Goal: Task Accomplishment & Management: Use online tool/utility

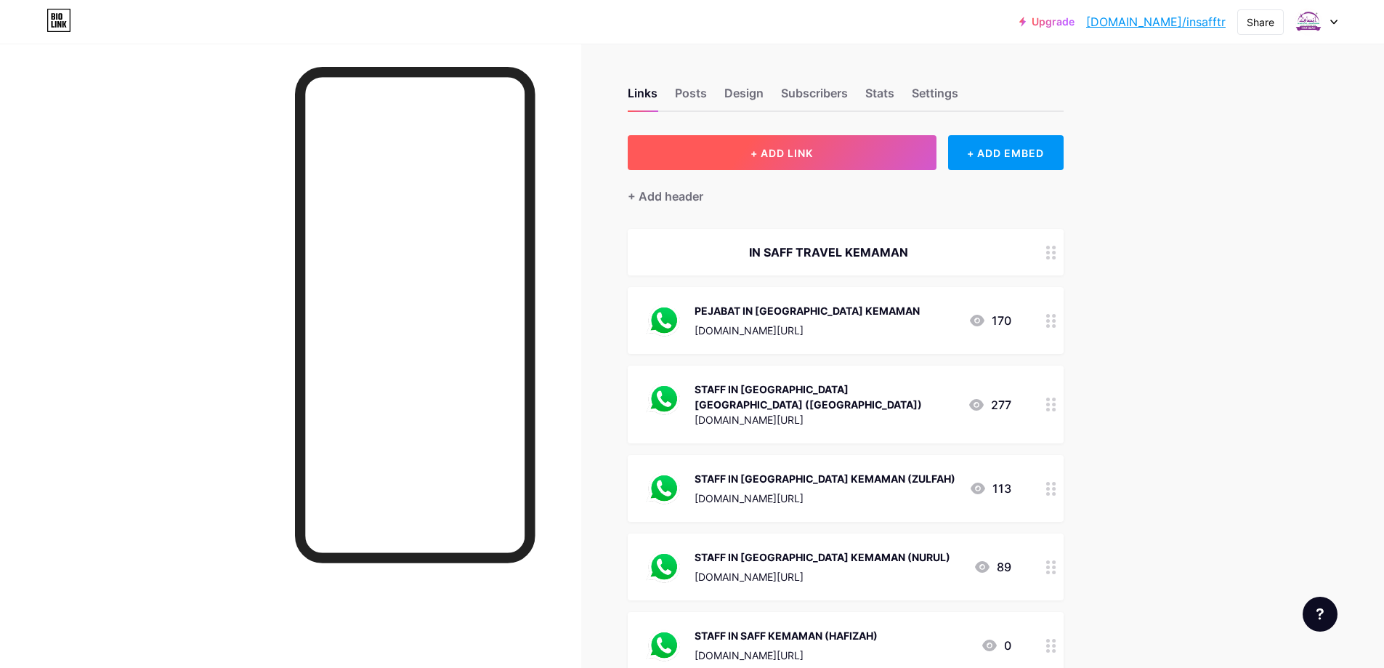
click at [733, 143] on button "+ ADD LINK" at bounding box center [782, 152] width 309 height 35
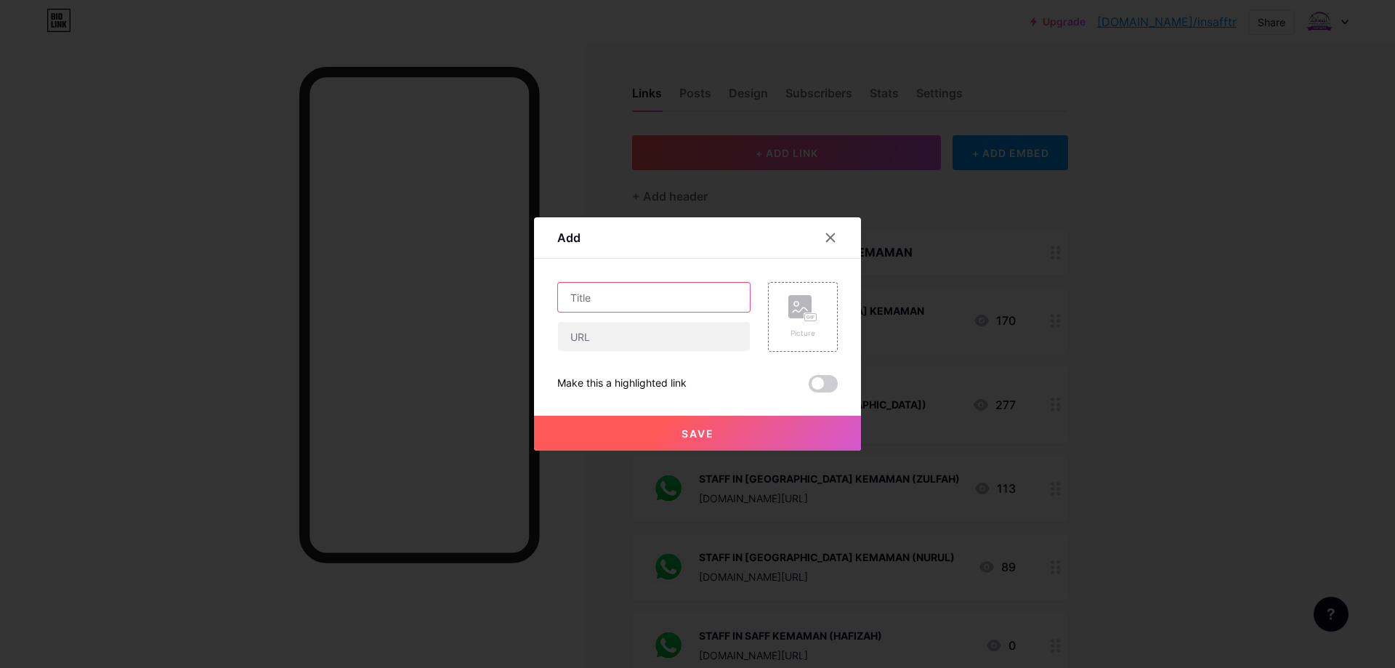
click at [649, 294] on input "text" at bounding box center [654, 297] width 192 height 29
type input "l"
type input "LOKASI PEJABAT IN [GEOGRAPHIC_DATA] [GEOGRAPHIC_DATA]"
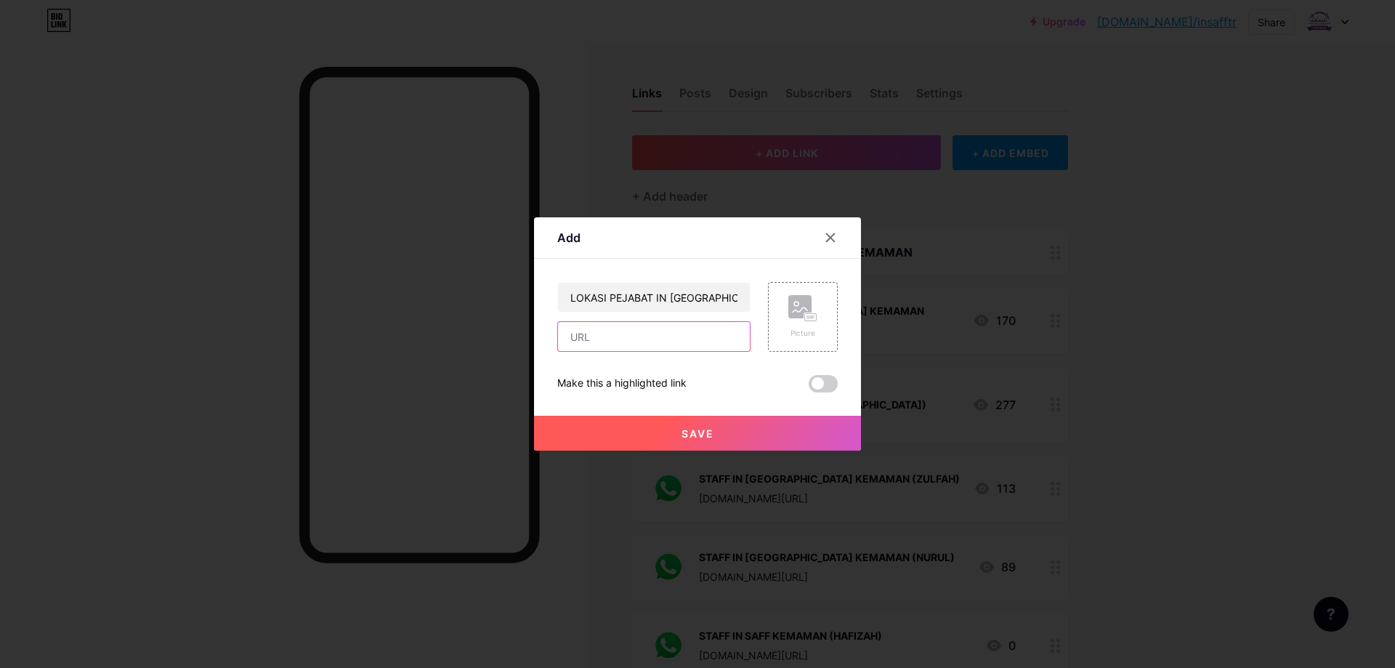
click at [668, 337] on input "text" at bounding box center [654, 336] width 192 height 29
paste input "[URL][DOMAIN_NAME]"
type input "[URL][DOMAIN_NAME]"
click at [814, 318] on rect at bounding box center [811, 317] width 12 height 7
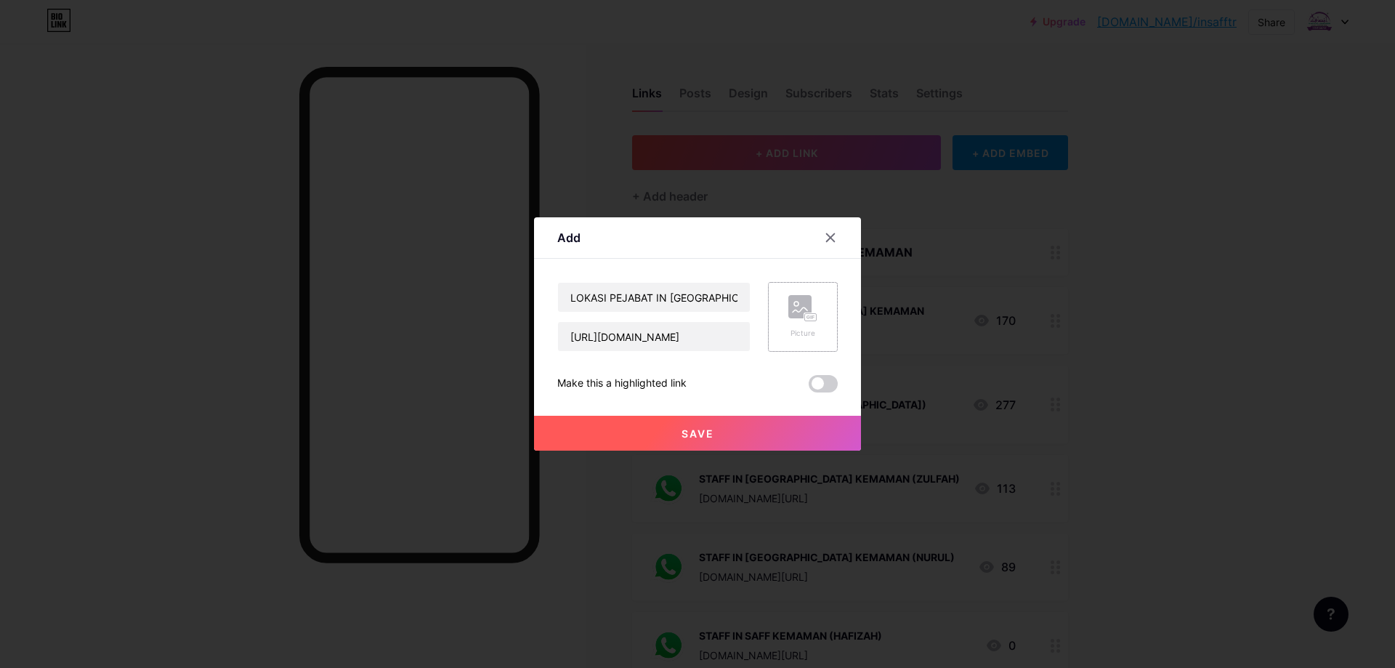
scroll to position [0, 0]
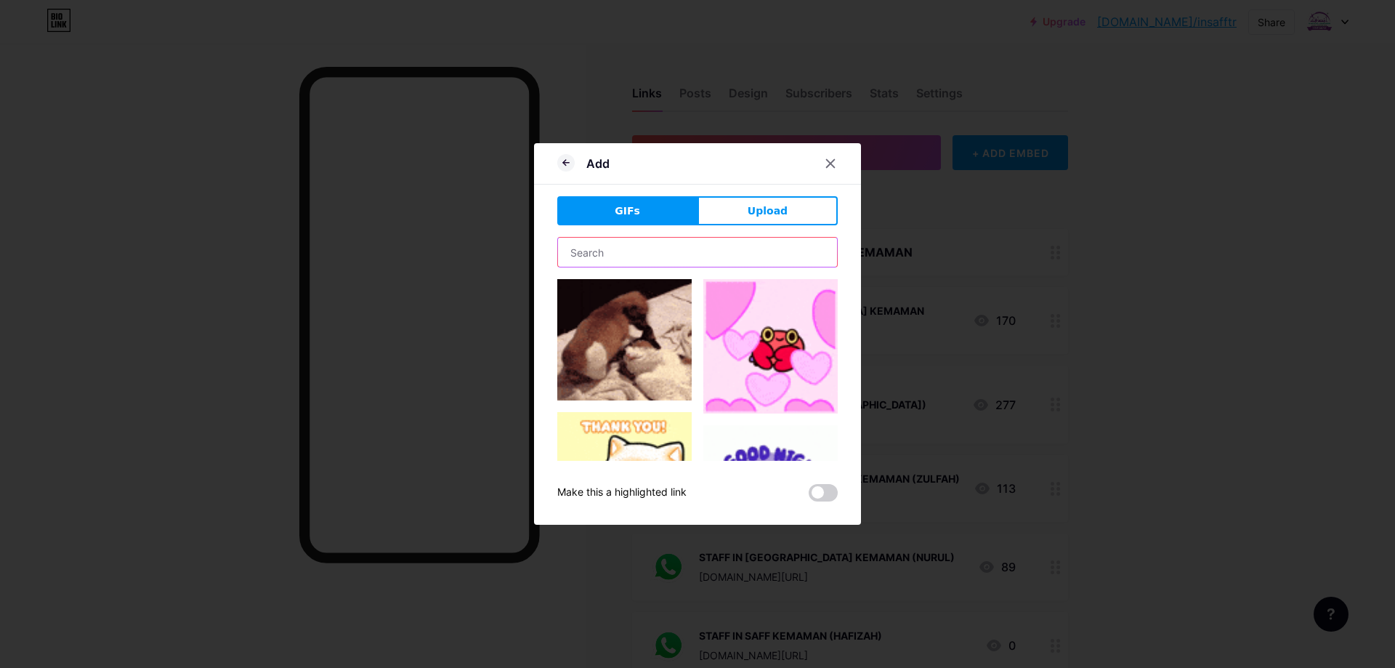
click at [727, 262] on input "text" at bounding box center [697, 252] width 279 height 29
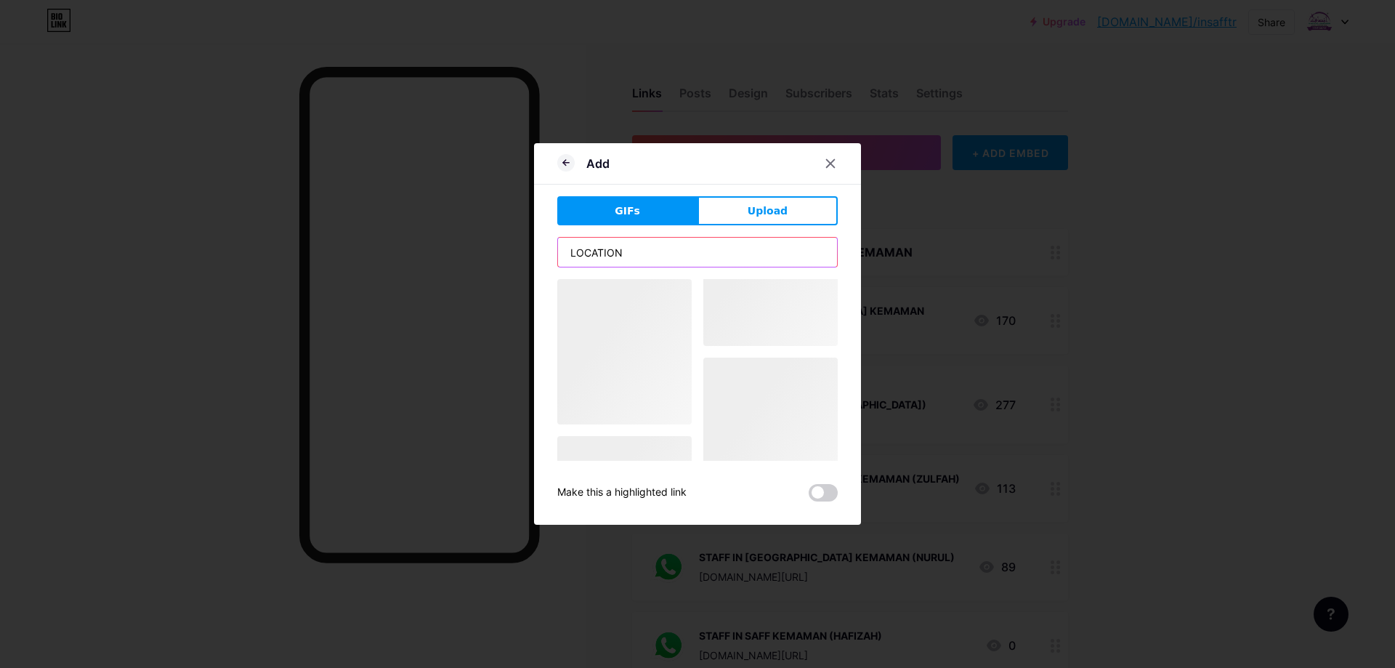
type input "LOCATION"
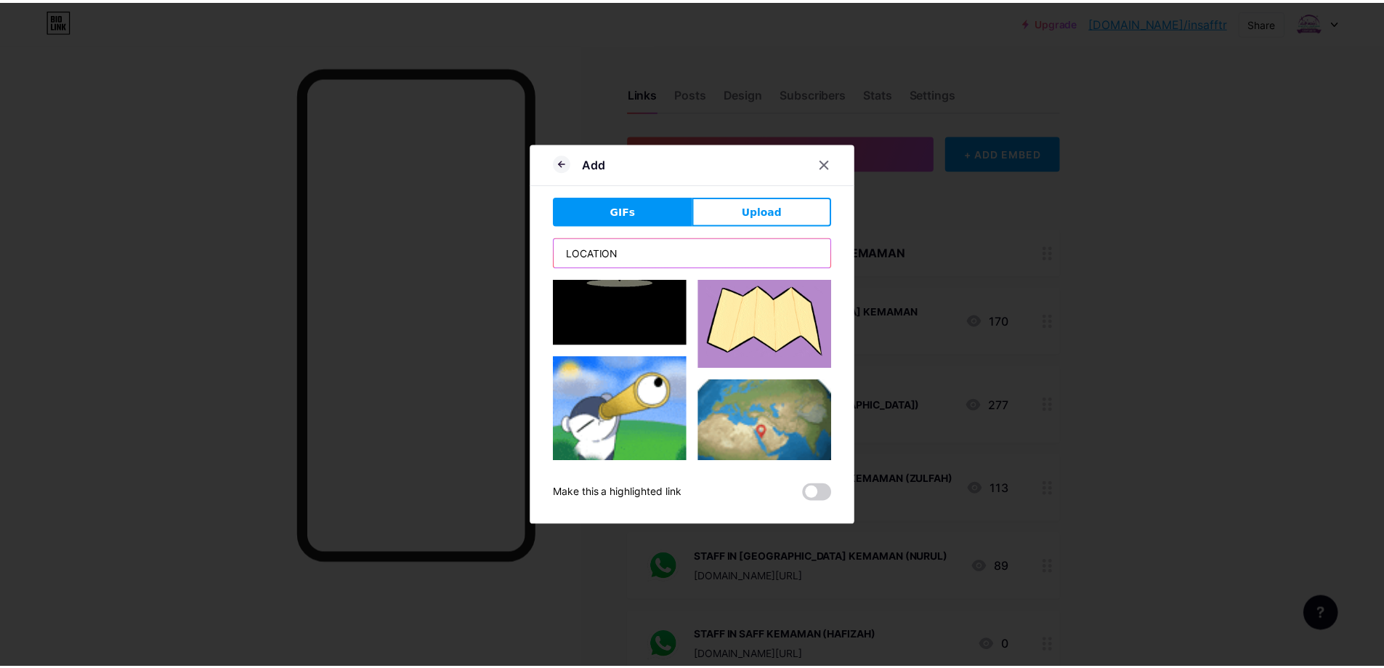
scroll to position [6151, 0]
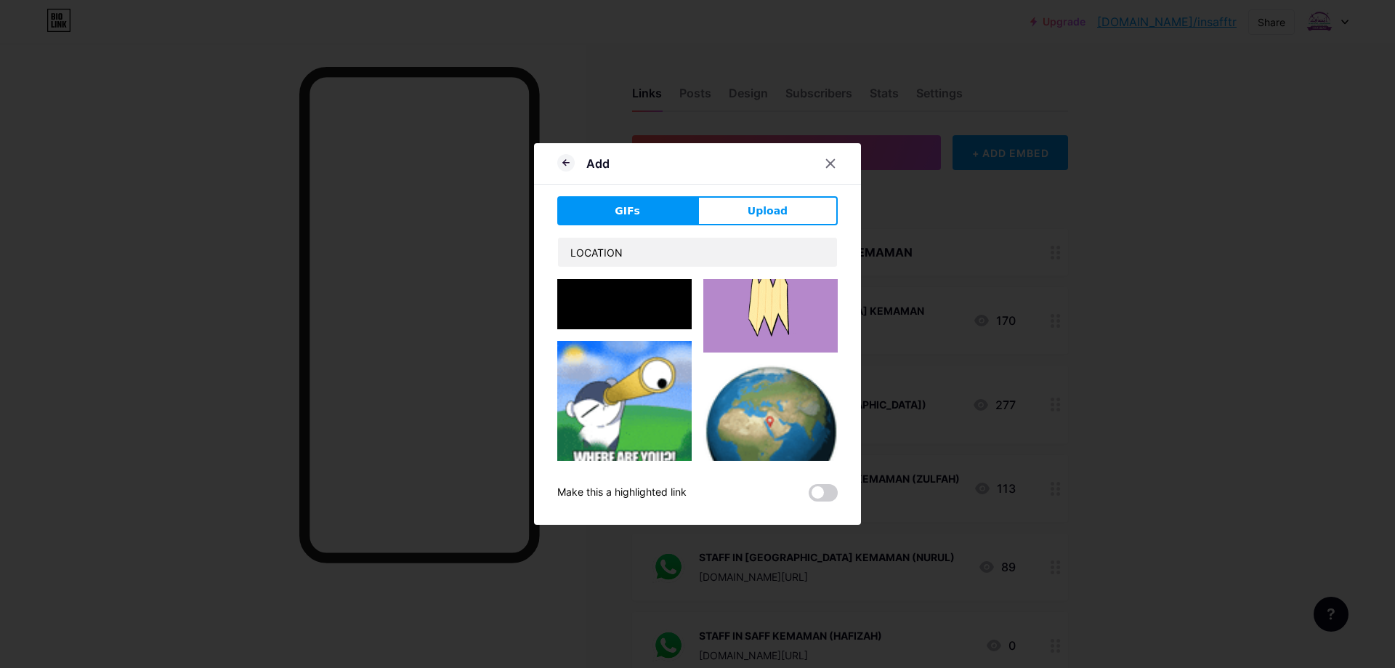
click at [780, 510] on img at bounding box center [770, 577] width 134 height 134
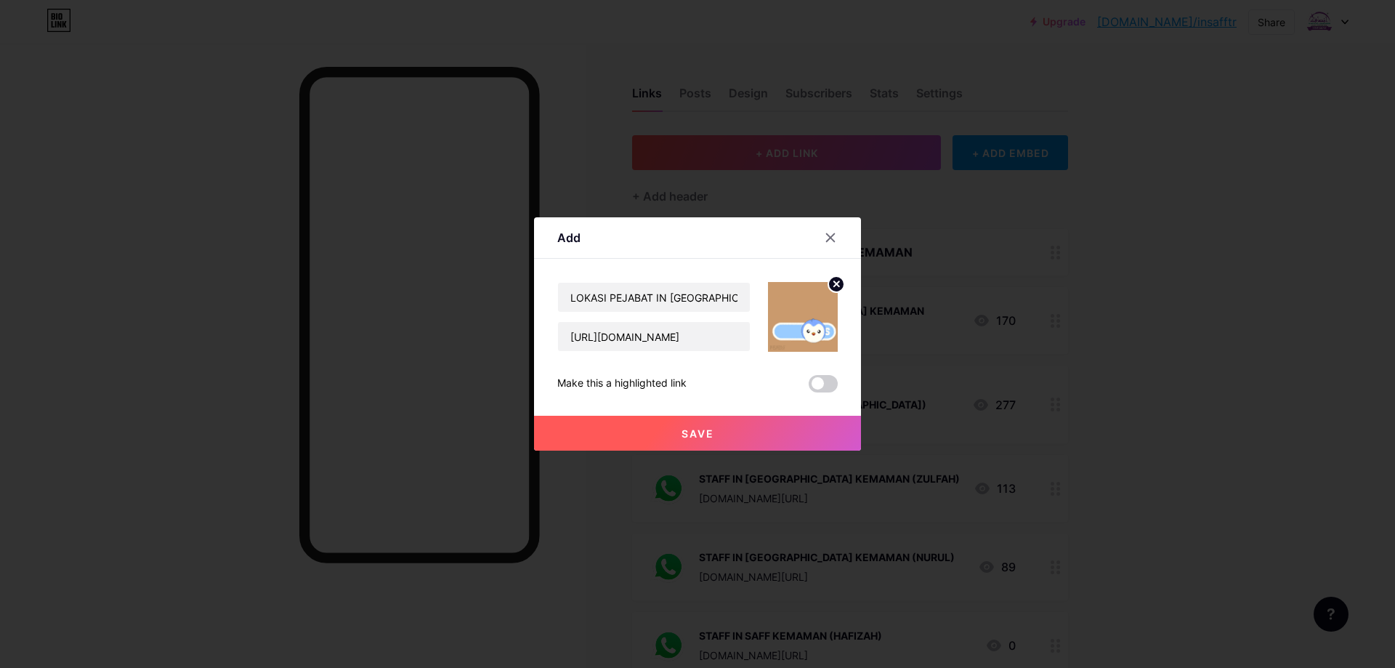
click at [756, 421] on button "Save" at bounding box center [697, 433] width 327 height 35
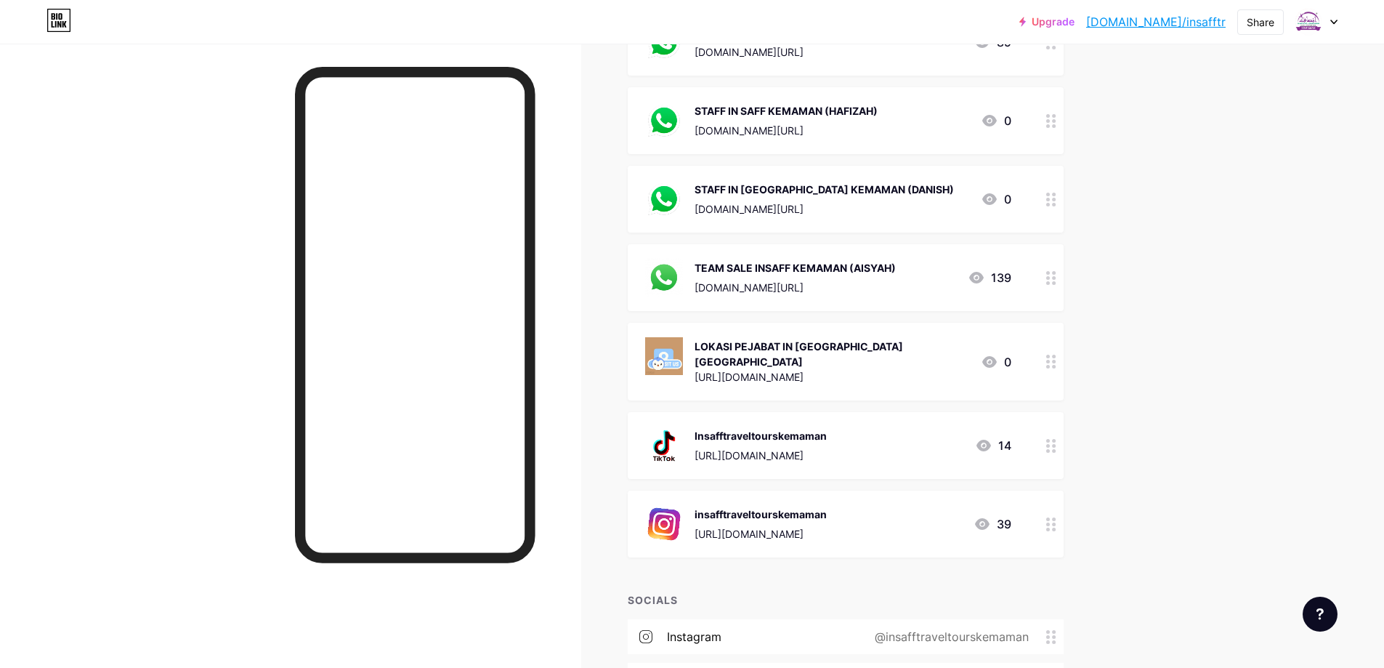
scroll to position [0, 0]
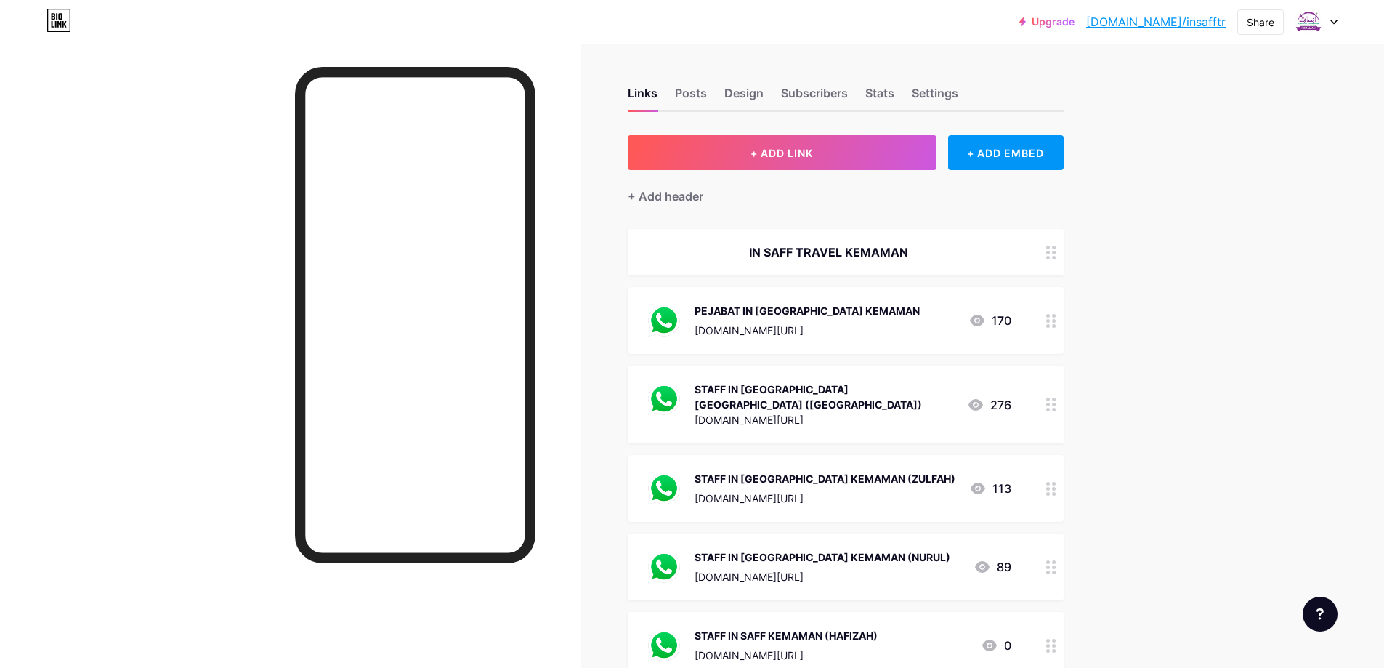
click at [1336, 17] on div at bounding box center [1317, 22] width 42 height 26
click at [1242, 160] on link "Account settings" at bounding box center [1247, 164] width 180 height 39
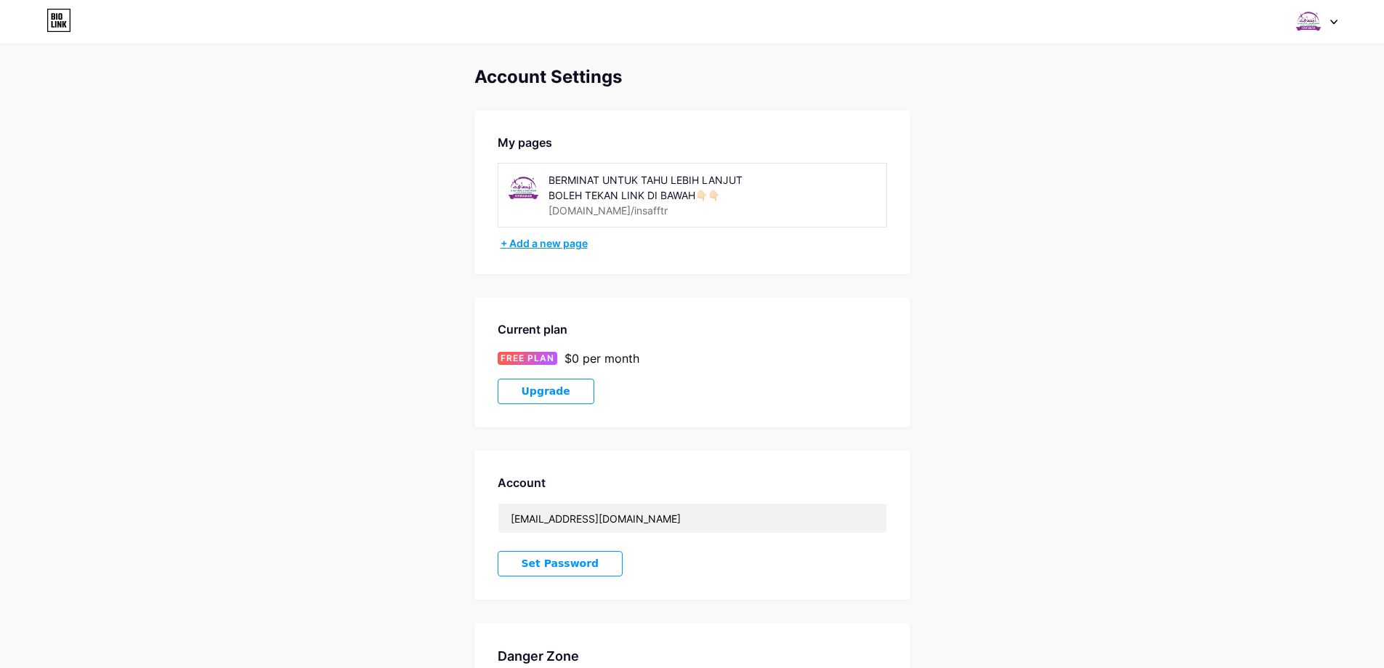
click at [553, 244] on div "+ Add a new page" at bounding box center [694, 243] width 387 height 15
